Goal: Transaction & Acquisition: Purchase product/service

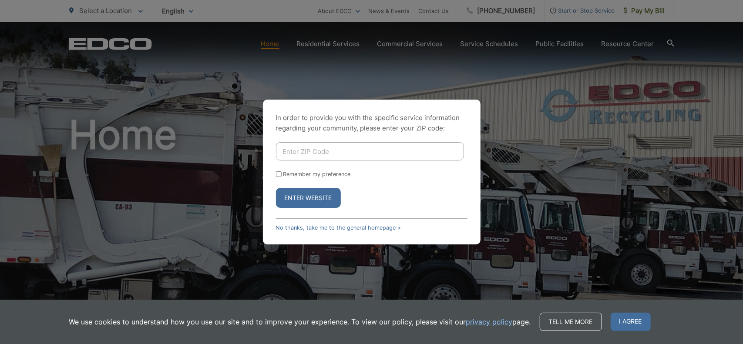
click at [314, 153] on input "Enter ZIP Code" at bounding box center [370, 151] width 188 height 18
type input "92026"
click at [278, 175] on input "Remember my preference" at bounding box center [279, 174] width 6 height 6
checkbox input "true"
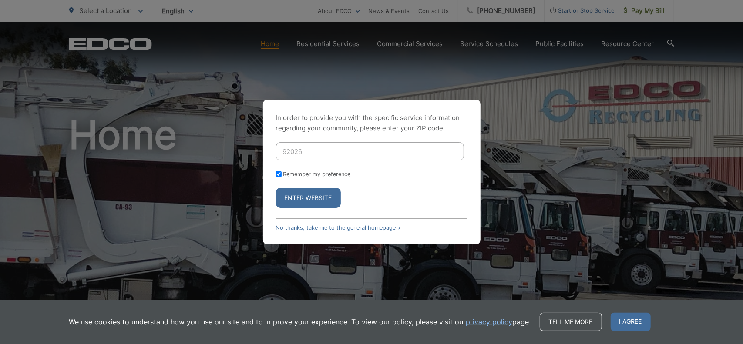
click at [299, 197] on button "Enter Website" at bounding box center [308, 198] width 65 height 20
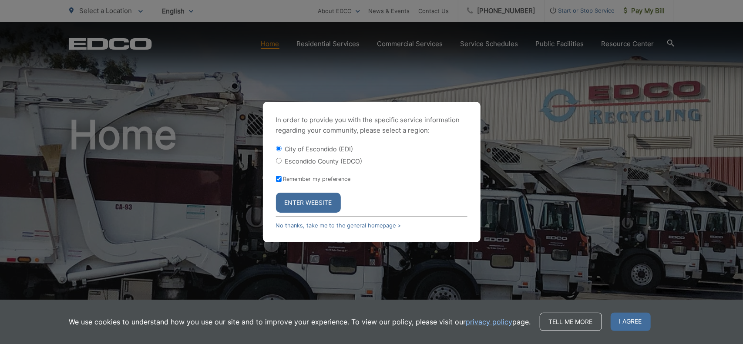
click at [279, 159] on input "Escondido County (EDCO)" at bounding box center [279, 161] width 6 height 6
radio input "true"
click at [306, 202] on button "Enter Website" at bounding box center [308, 203] width 65 height 20
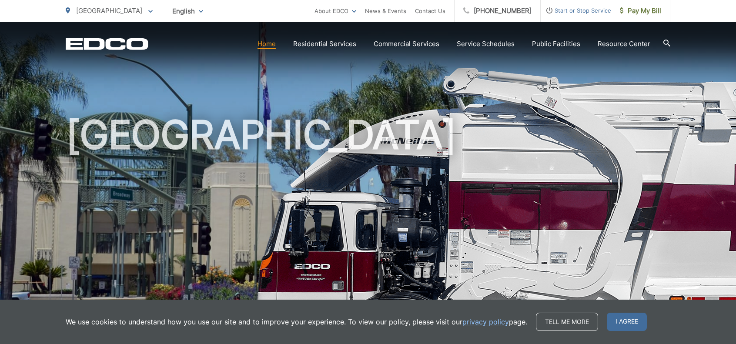
click at [271, 45] on link "Home" at bounding box center [267, 44] width 18 height 10
click at [632, 324] on span "I agree" at bounding box center [627, 322] width 40 height 18
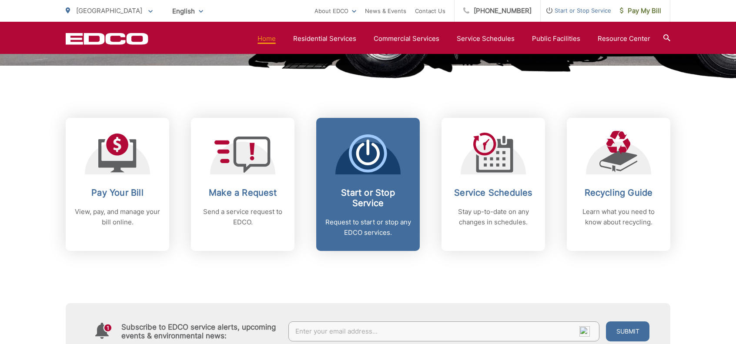
scroll to position [348, 0]
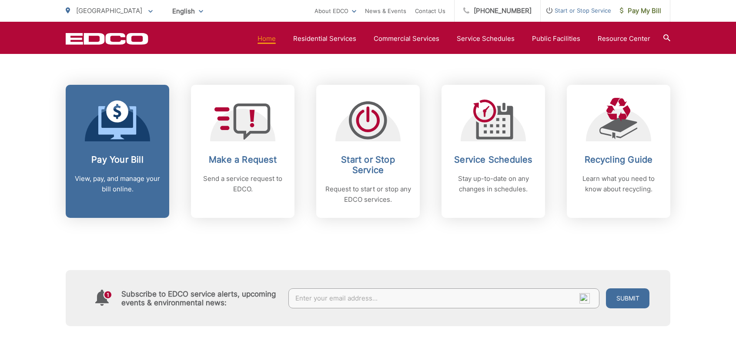
click at [104, 165] on div "Pay Your Bill View, pay, and manage your bill online." at bounding box center [117, 174] width 86 height 40
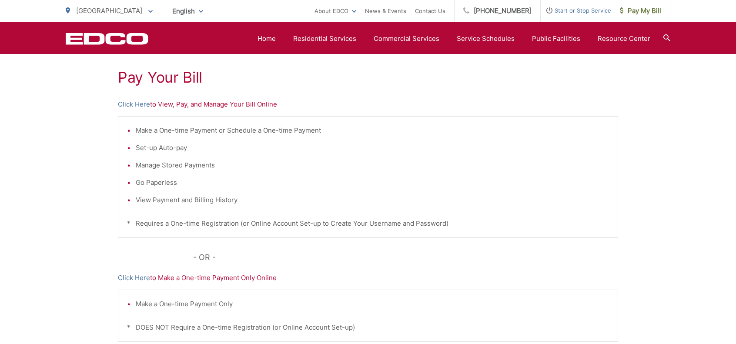
scroll to position [143, 0]
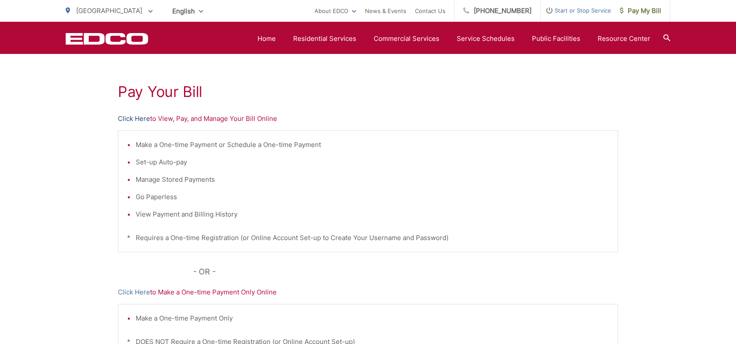
click at [134, 119] on link "Click Here" at bounding box center [134, 119] width 32 height 10
